Goal: Task Accomplishment & Management: Complete application form

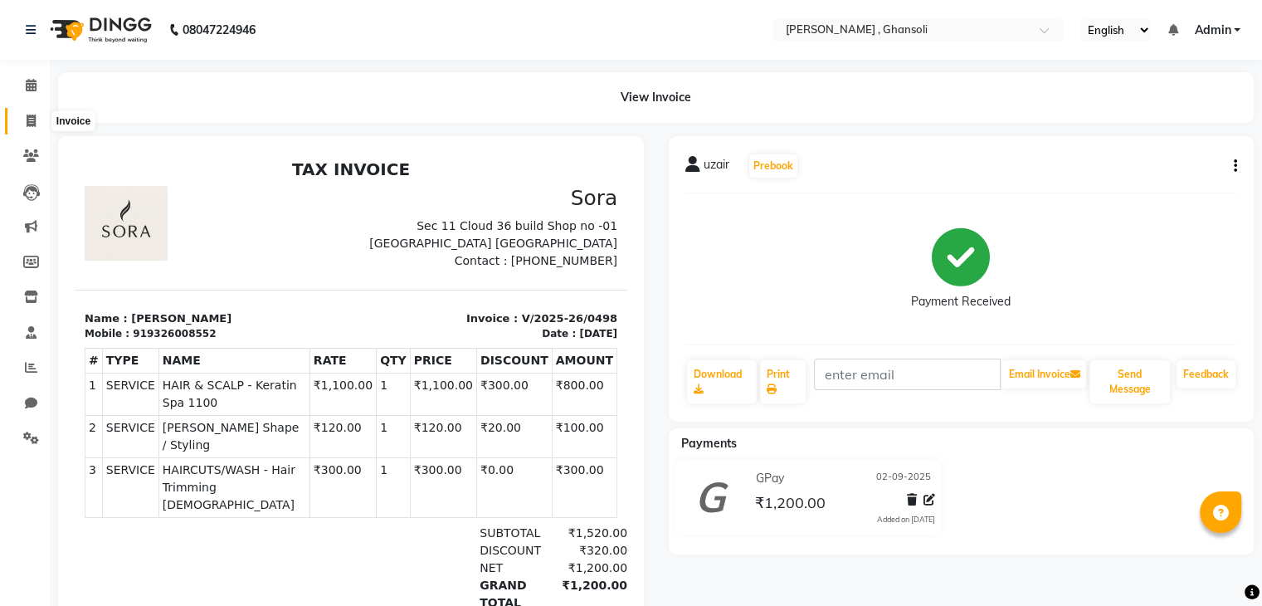
click at [27, 124] on icon at bounding box center [31, 121] width 9 height 12
select select "8446"
select select "service"
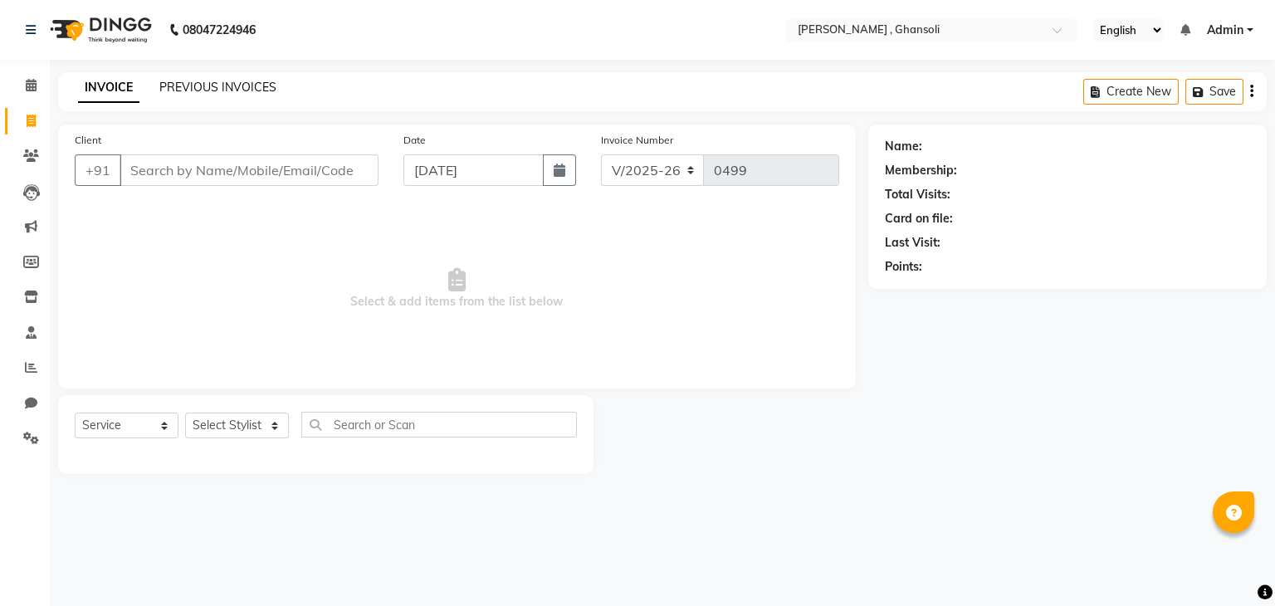
click at [212, 86] on link "PREVIOUS INVOICES" at bounding box center [217, 87] width 117 height 15
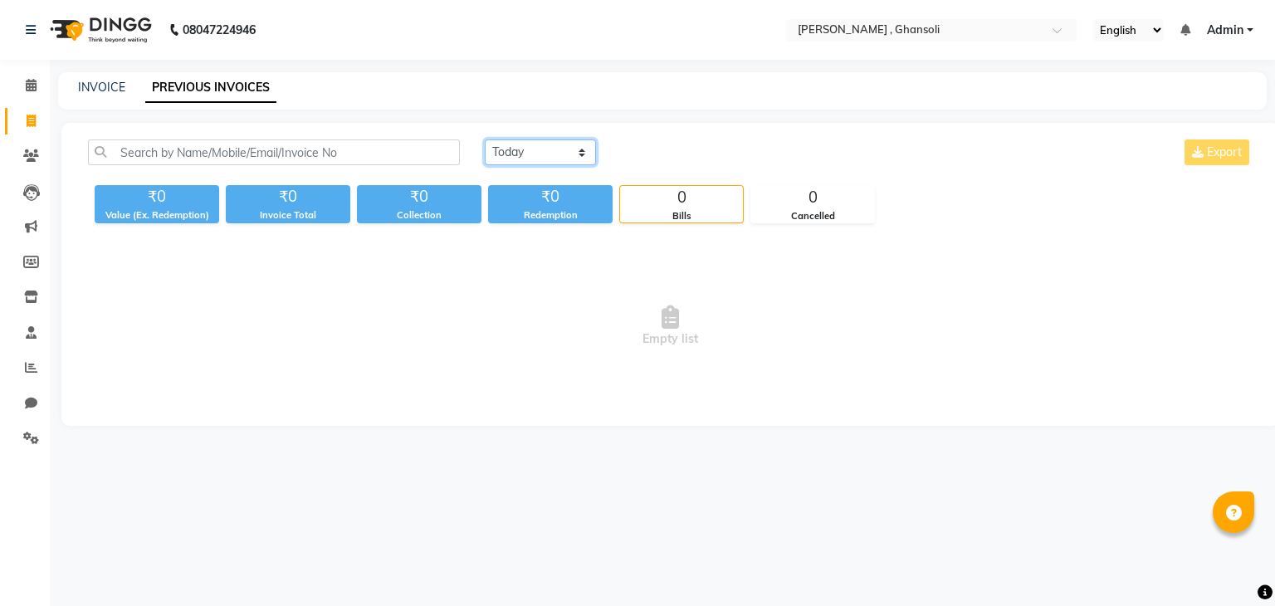
click at [580, 151] on select "[DATE] [DATE] Custom Range" at bounding box center [540, 152] width 111 height 26
select select "[DATE]"
click at [485, 139] on select "[DATE] [DATE] Custom Range" at bounding box center [540, 152] width 111 height 26
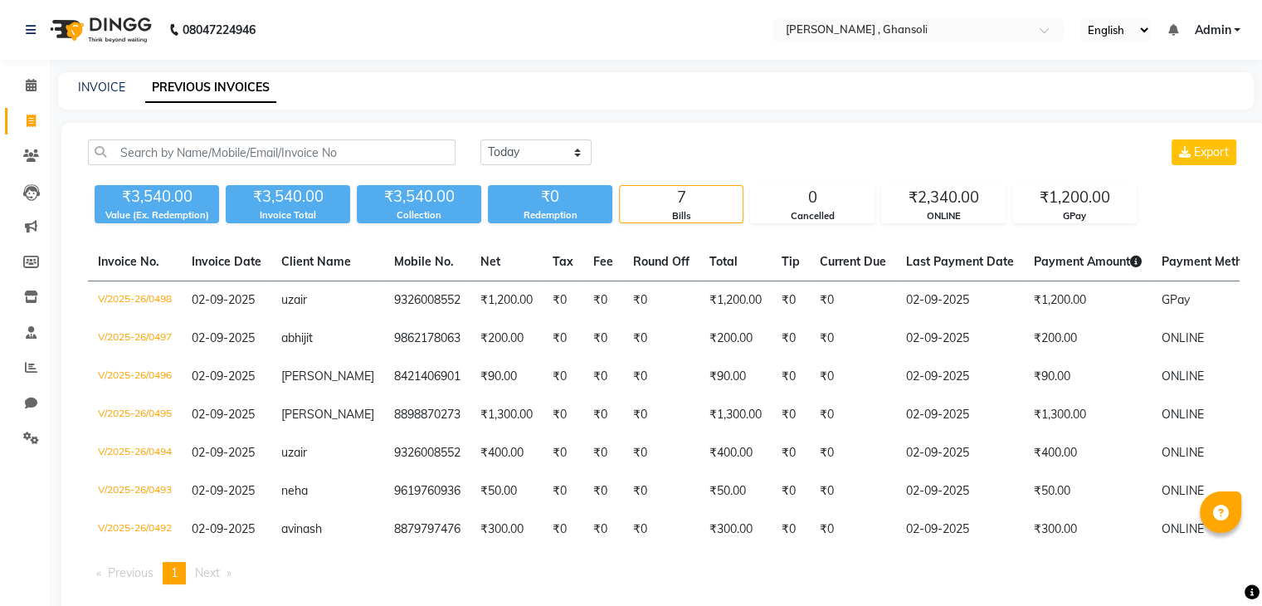
click at [723, 197] on div "7" at bounding box center [681, 197] width 123 height 23
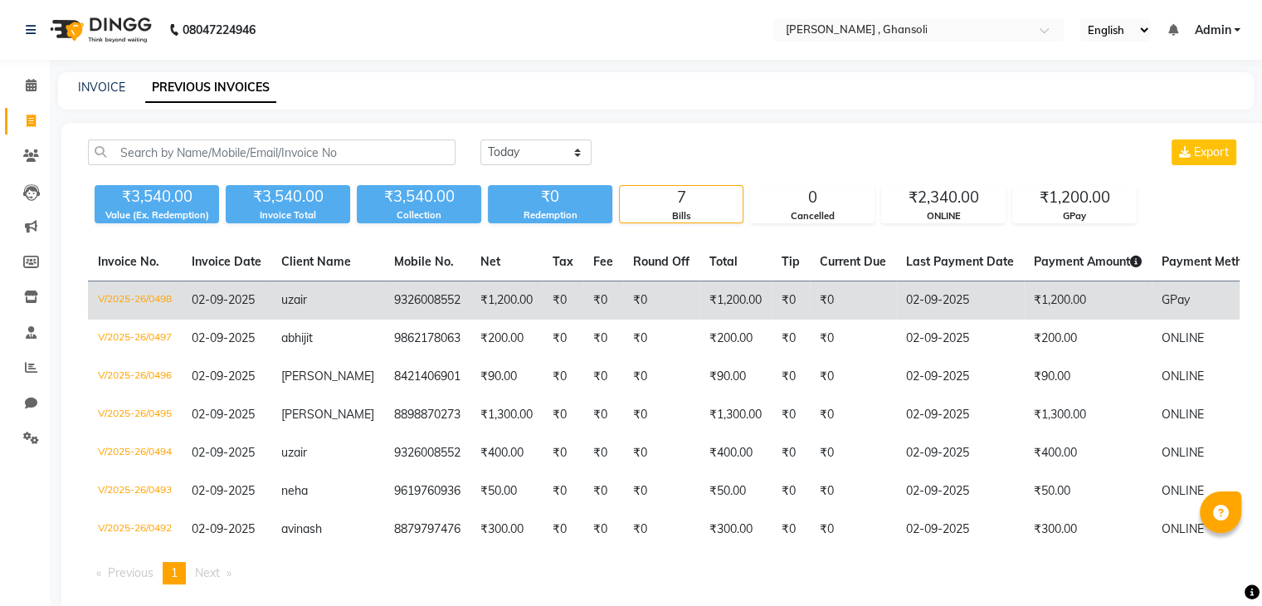
click at [346, 297] on td "uzair" at bounding box center [327, 300] width 113 height 39
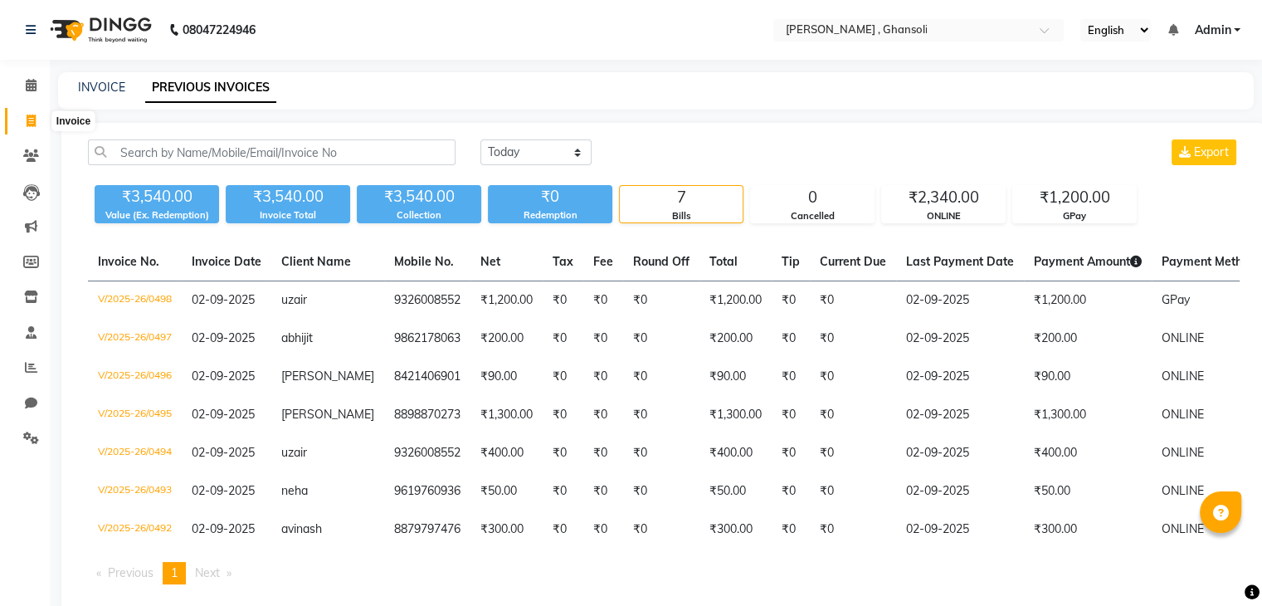
click at [27, 123] on icon at bounding box center [31, 121] width 9 height 12
select select "service"
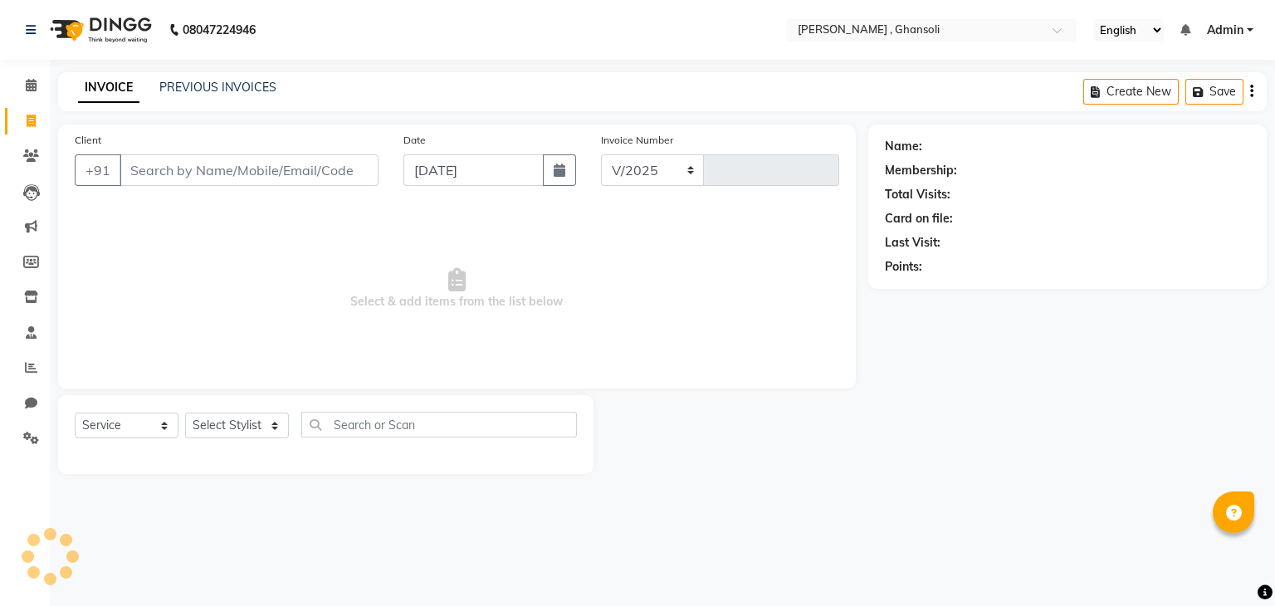
select select "8446"
type input "0499"
click at [175, 168] on input "Client" at bounding box center [248, 170] width 259 height 32
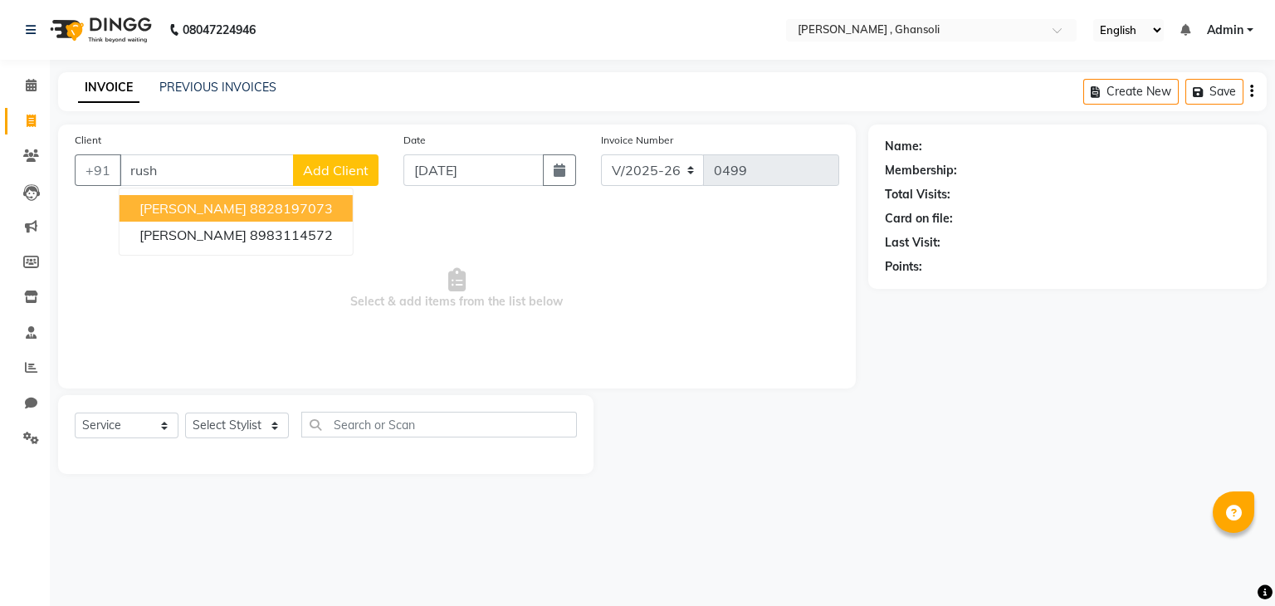
click at [176, 207] on span "[PERSON_NAME]" at bounding box center [192, 208] width 107 height 17
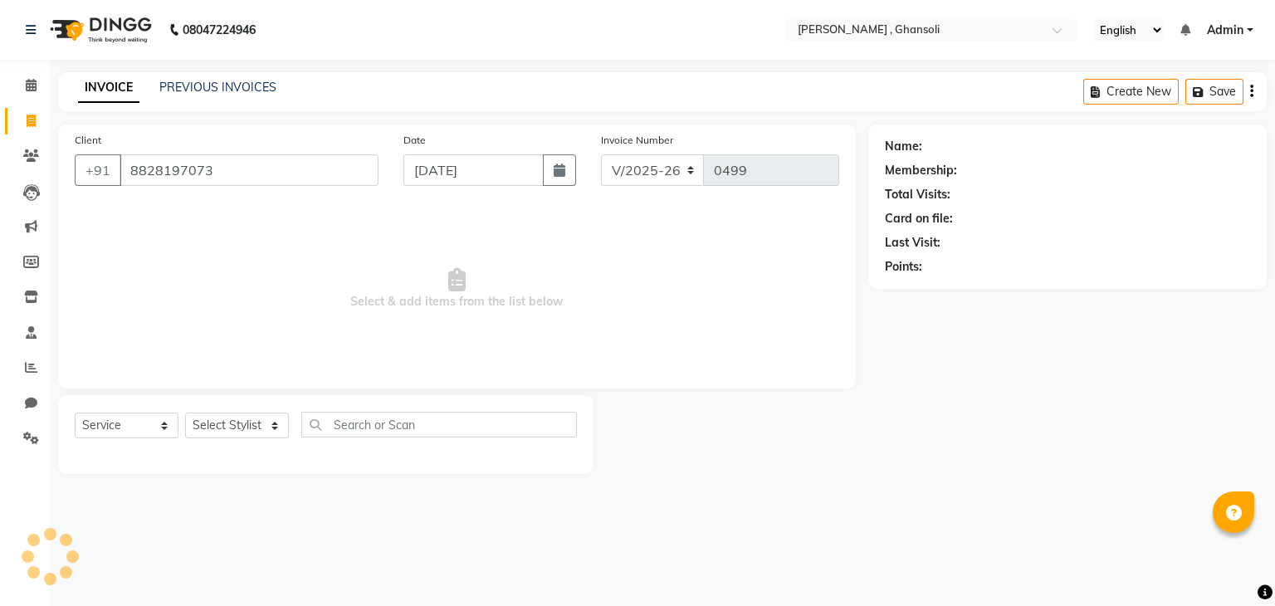
type input "8828197073"
select select "1: Object"
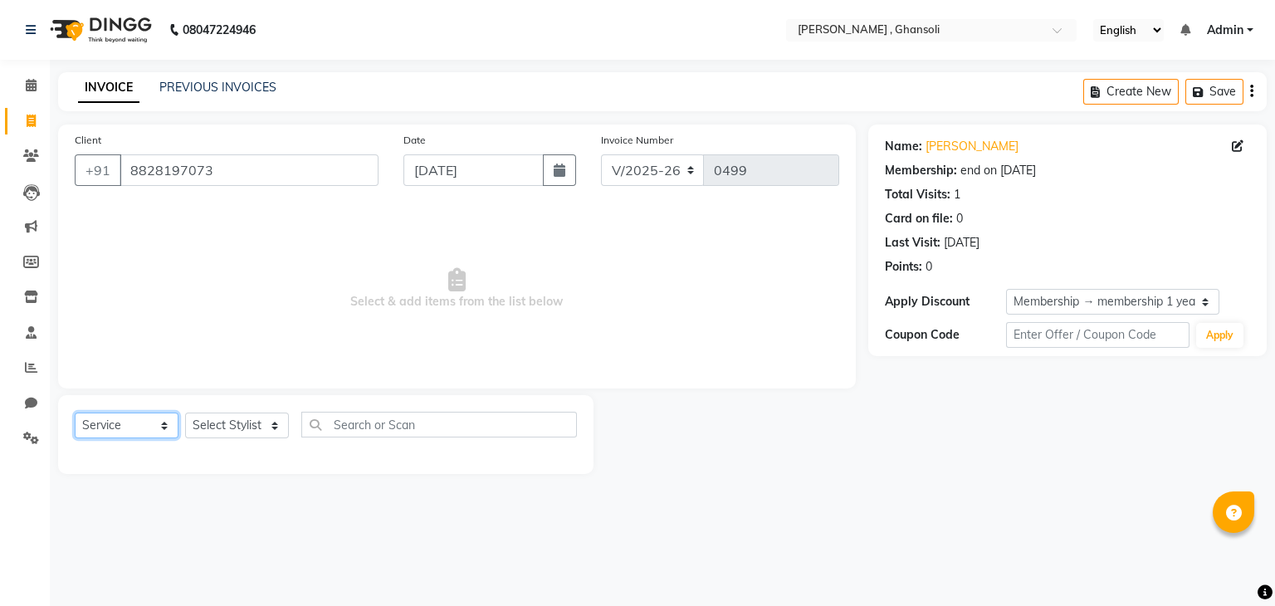
click at [161, 428] on select "Select Service Product Membership Package Voucher Prepaid Gift Card" at bounding box center [127, 425] width 104 height 26
click at [75, 413] on select "Select Service Product Membership Package Voucher Prepaid Gift Card" at bounding box center [127, 425] width 104 height 26
click at [276, 427] on select "Select Stylist deepa Lucky [PERSON_NAME] [PERSON_NAME] [PERSON_NAME] [PERSON_NA…" at bounding box center [237, 425] width 104 height 26
select select "81970"
click at [185, 413] on select "Select Stylist deepa Lucky [PERSON_NAME] [PERSON_NAME] [PERSON_NAME] [PERSON_NA…" at bounding box center [237, 425] width 104 height 26
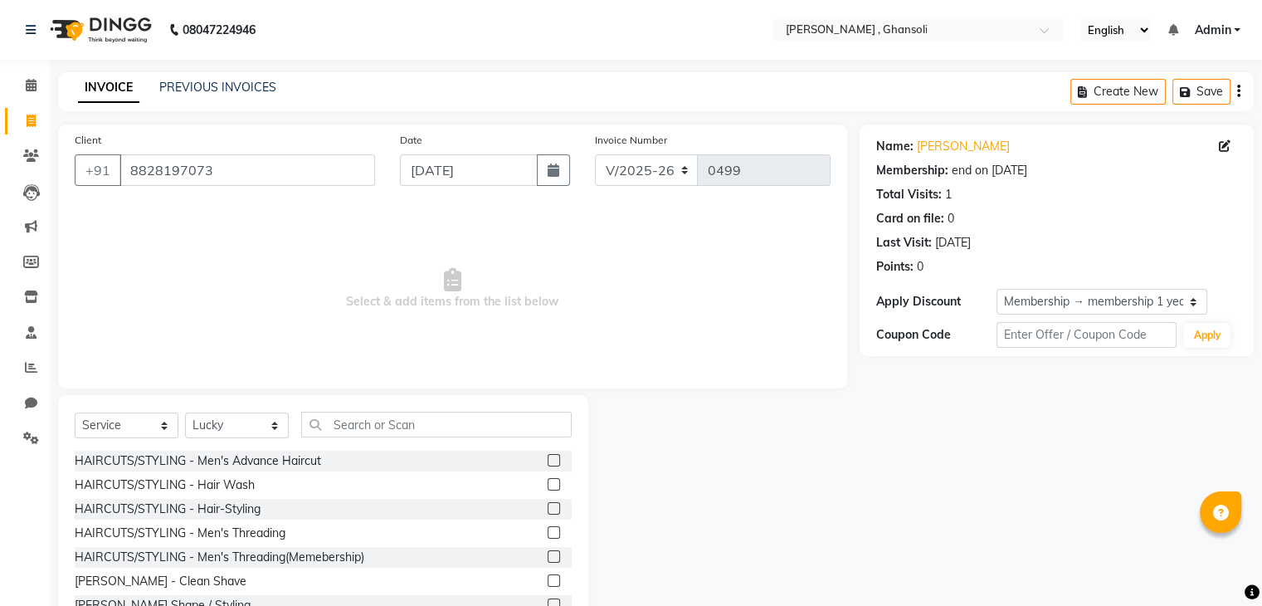
click at [548, 461] on label at bounding box center [554, 460] width 12 height 12
click at [548, 461] on input "checkbox" at bounding box center [553, 461] width 11 height 11
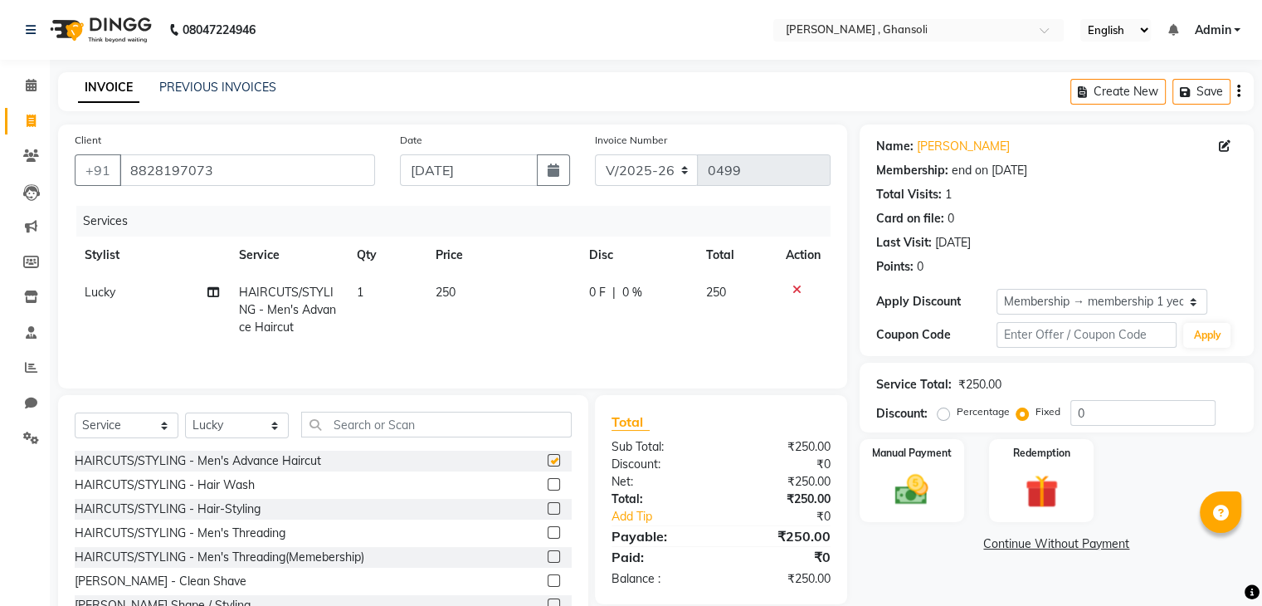
checkbox input "false"
click at [592, 287] on span "0 F" at bounding box center [597, 292] width 17 height 17
select select "81970"
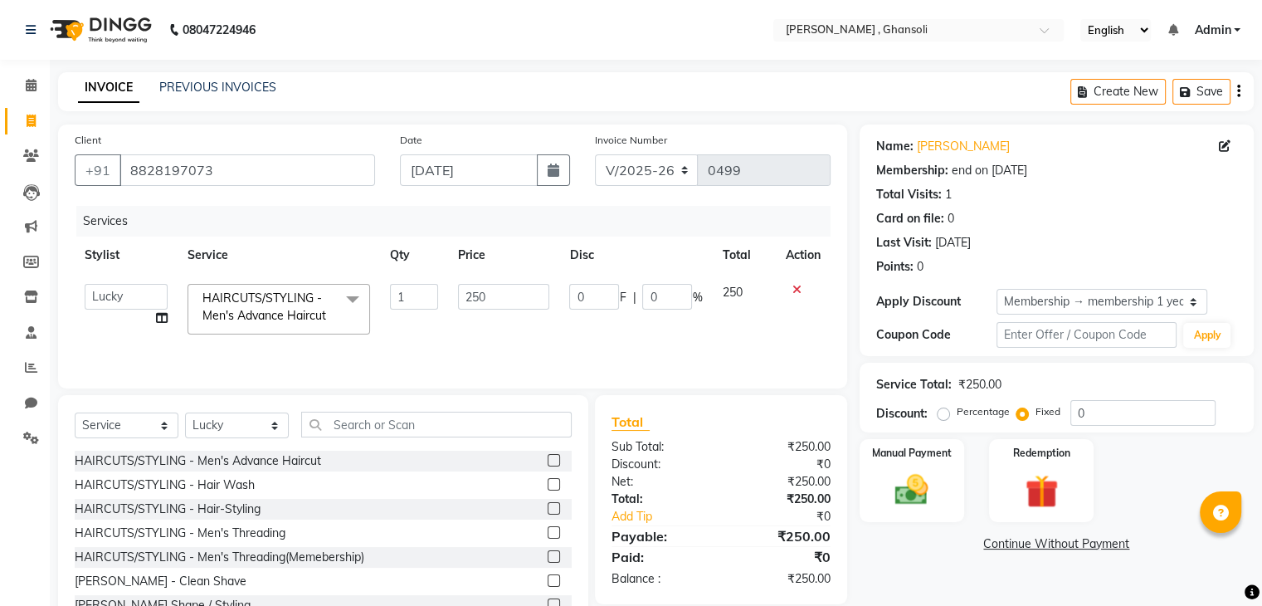
scroll to position [60, 0]
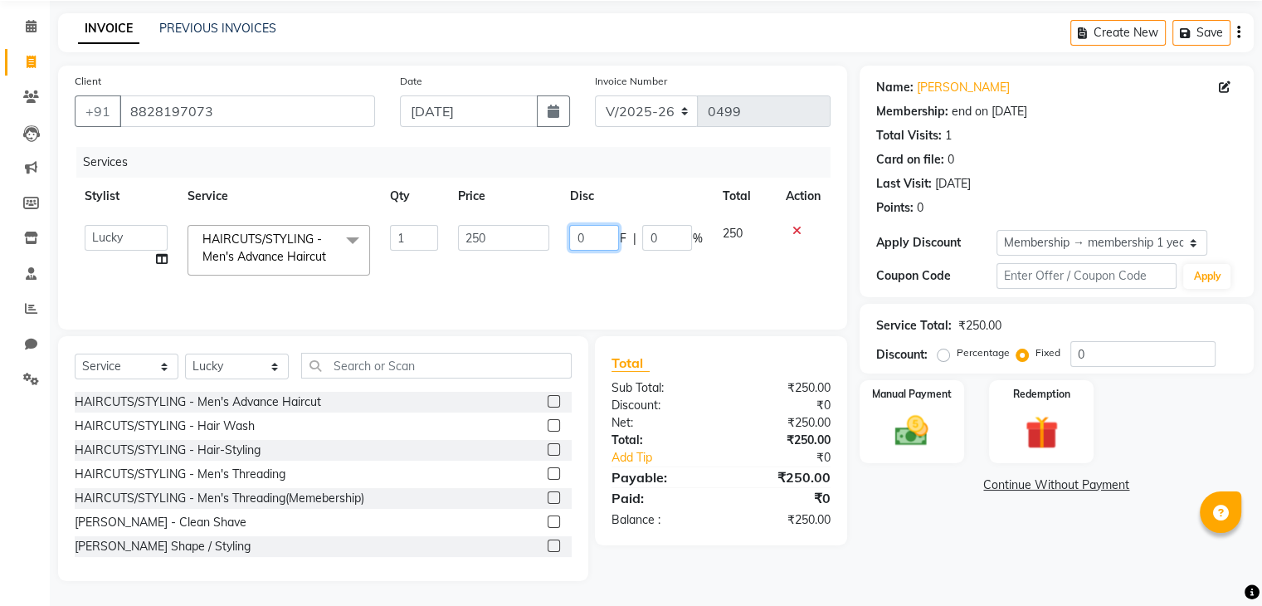
click at [594, 244] on input "0" at bounding box center [594, 238] width 50 height 26
type input "50"
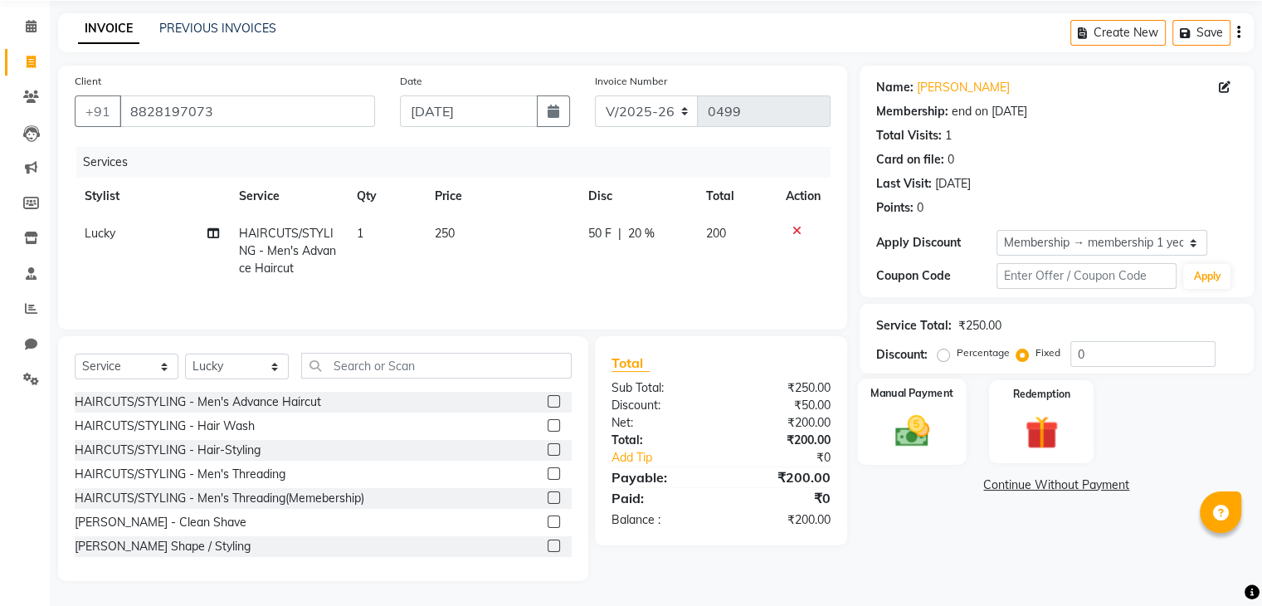
click at [911, 412] on img at bounding box center [912, 432] width 56 height 40
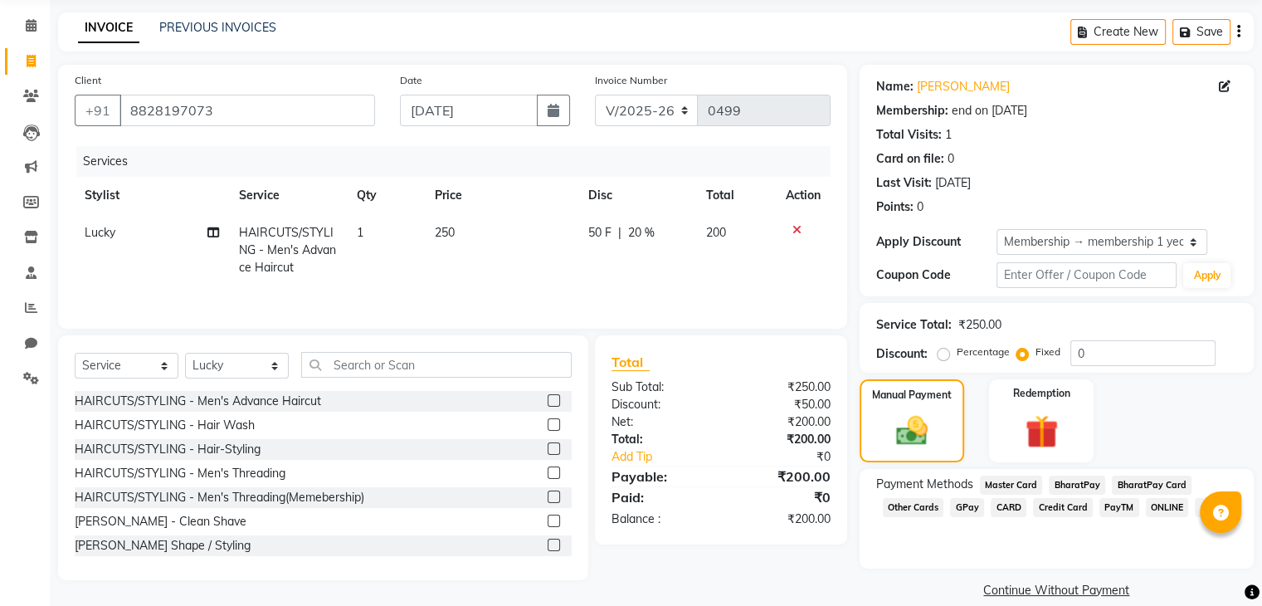
click at [1167, 513] on span "ONLINE" at bounding box center [1167, 507] width 43 height 19
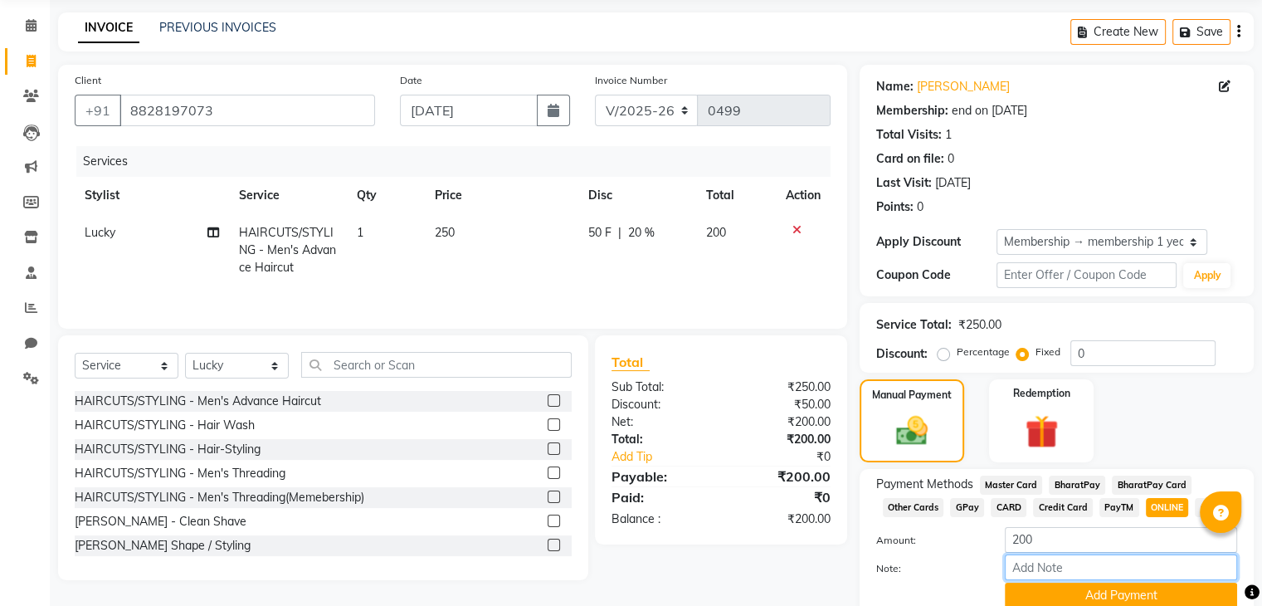
click at [1153, 573] on input "Note:" at bounding box center [1121, 567] width 232 height 26
click at [1149, 595] on button "Add Payment" at bounding box center [1121, 595] width 232 height 26
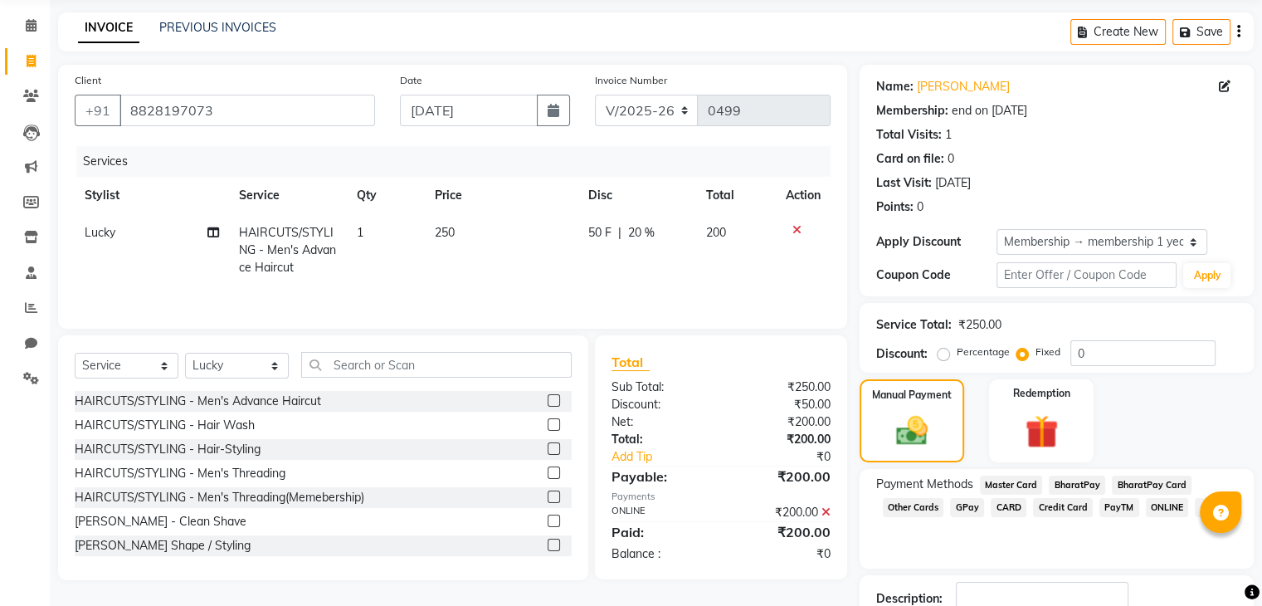
scroll to position [173, 0]
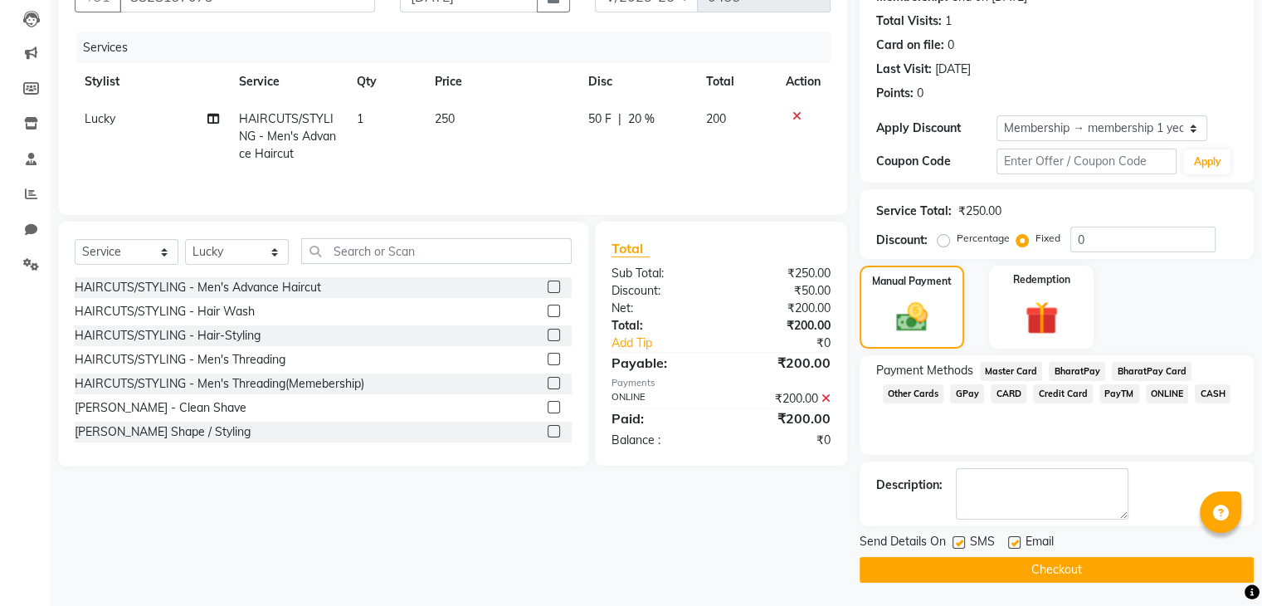
click at [1117, 571] on button "Checkout" at bounding box center [1057, 570] width 394 height 26
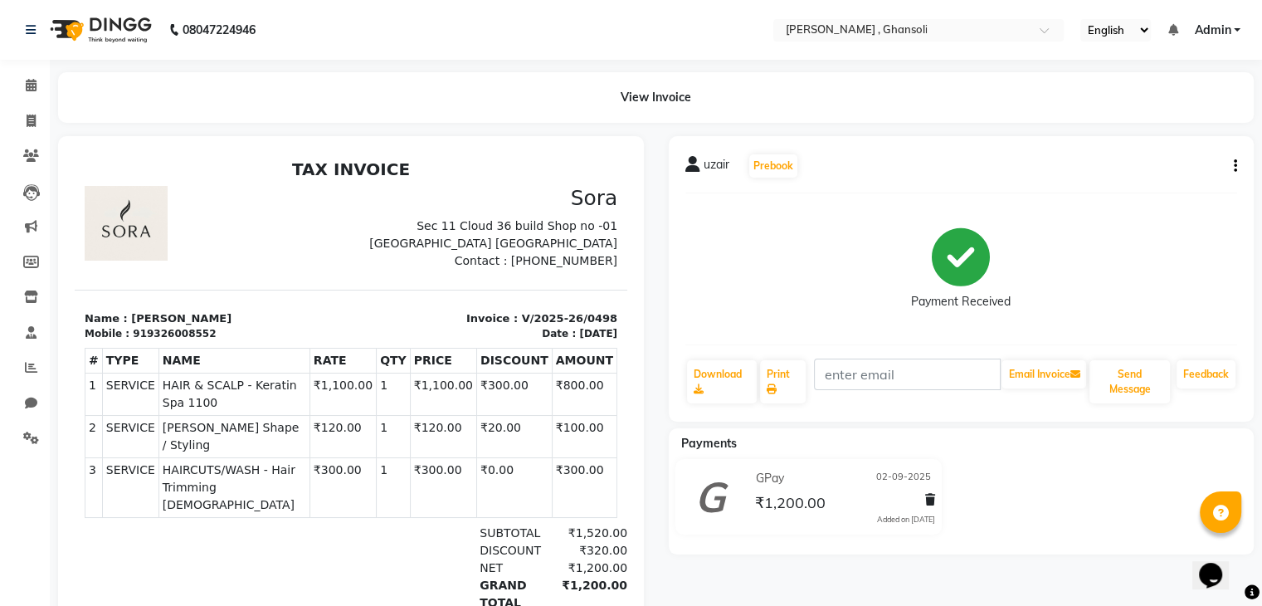
click at [217, 303] on section "Name : uzair Mobile : 919326008552 Invoice : V/2025-26/0498 Date : 02/09/2025" at bounding box center [351, 316] width 553 height 52
click at [315, 219] on div at bounding box center [213, 228] width 276 height 84
click at [438, 577] on div "GRAND TOTAL ₹1,200.00" at bounding box center [439, 594] width 375 height 35
click at [230, 537] on div at bounding box center [174, 576] width 178 height 105
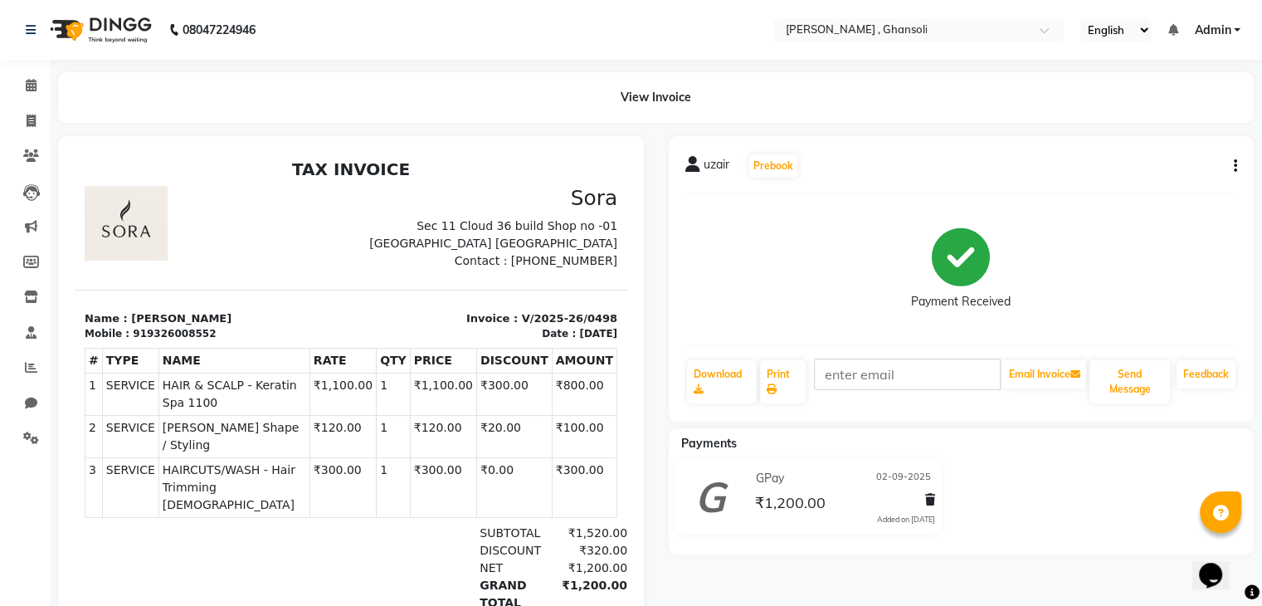
click at [109, 399] on td "SERVICE" at bounding box center [130, 394] width 56 height 42
click at [123, 437] on td "SERVICE" at bounding box center [130, 437] width 56 height 42
click at [28, 117] on icon at bounding box center [31, 121] width 9 height 12
select select "8446"
select select "service"
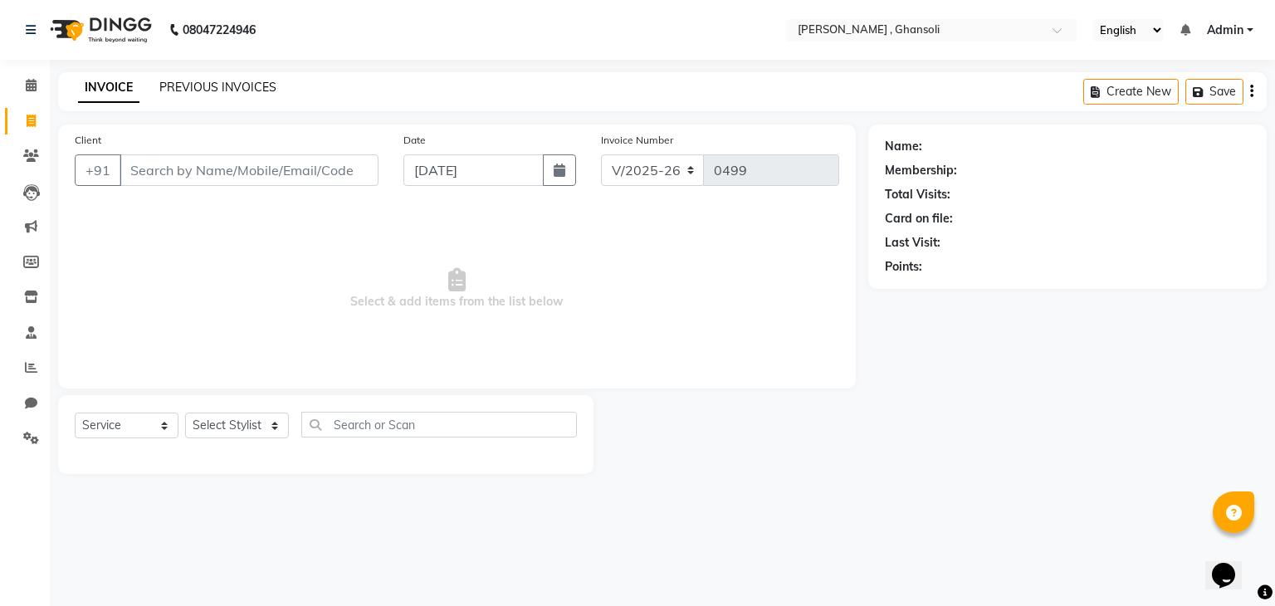
click at [218, 81] on link "PREVIOUS INVOICES" at bounding box center [217, 87] width 117 height 15
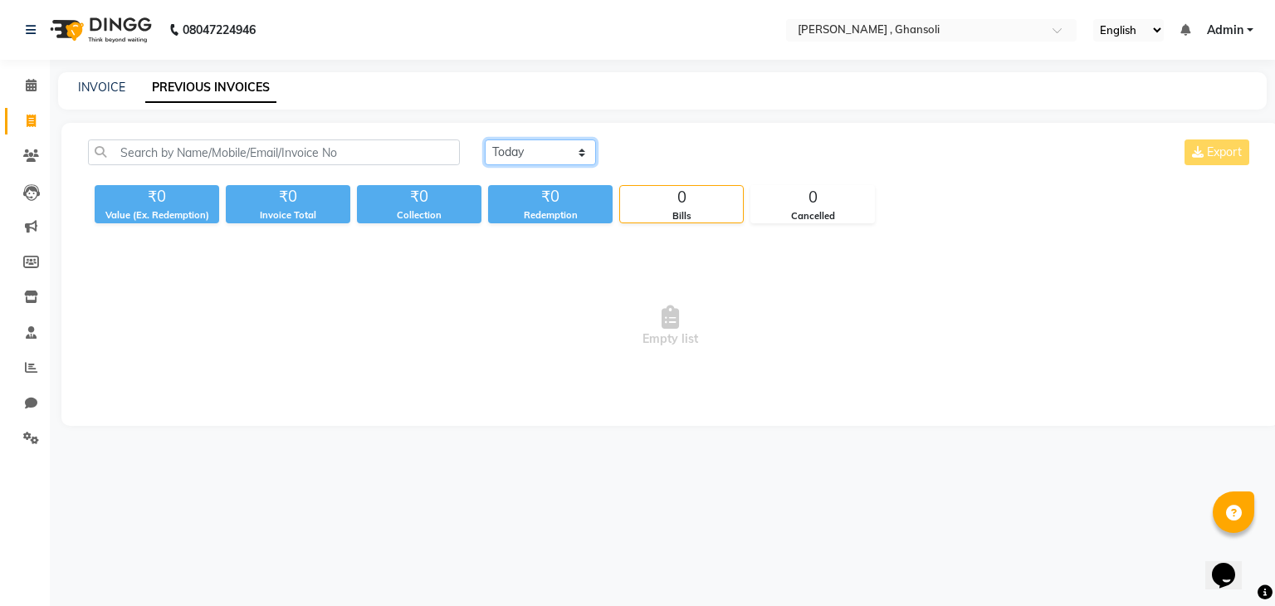
click at [578, 145] on select "[DATE] [DATE] Custom Range" at bounding box center [540, 152] width 111 height 26
click at [485, 139] on select "[DATE] [DATE] Custom Range" at bounding box center [540, 152] width 111 height 26
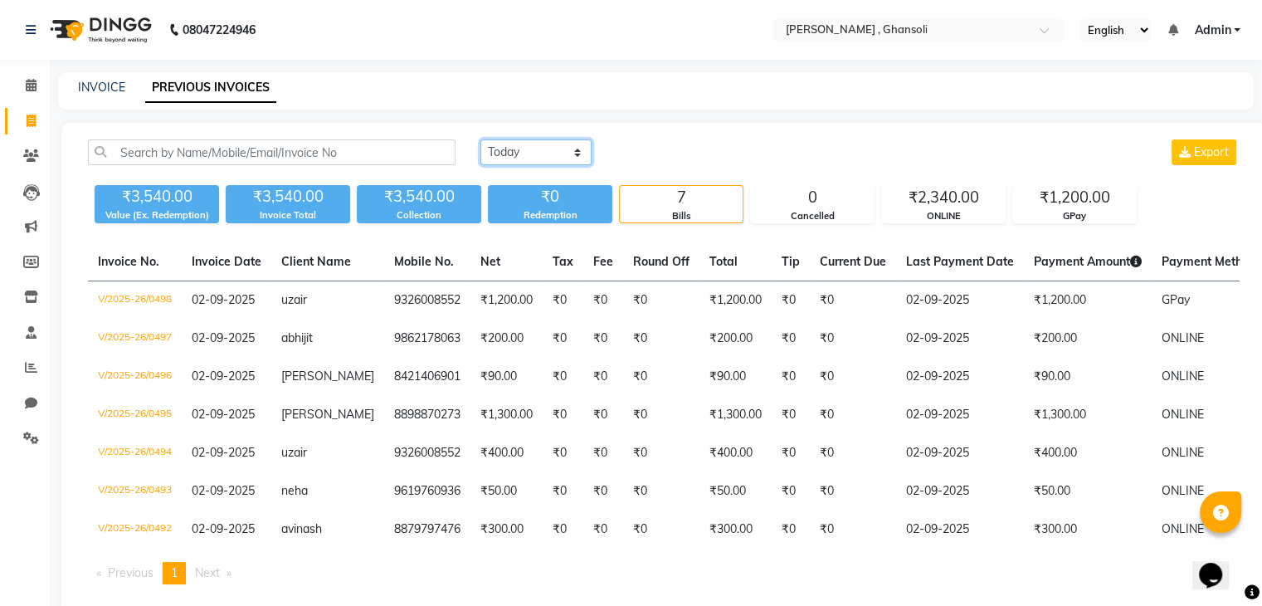
click at [576, 157] on select "[DATE] [DATE] Custom Range" at bounding box center [535, 152] width 111 height 26
select select "today"
click at [480, 139] on select "[DATE] [DATE] Custom Range" at bounding box center [535, 152] width 111 height 26
